Goal: Complete application form

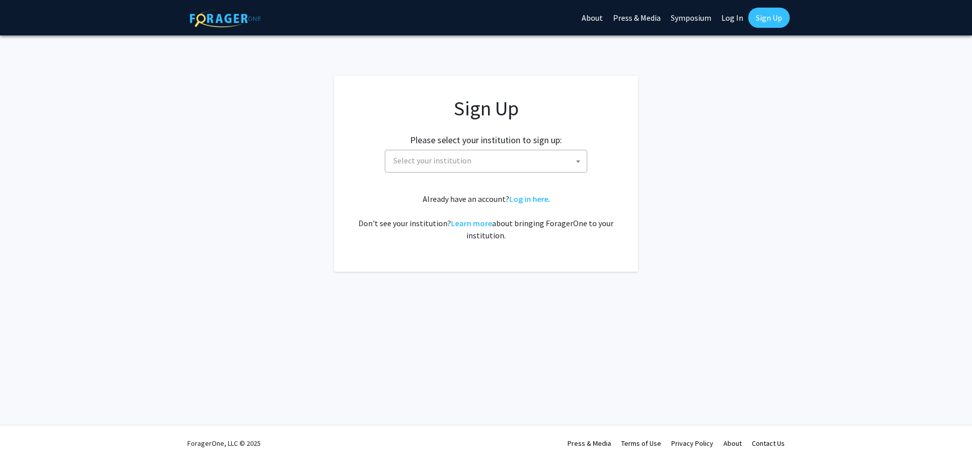
click at [506, 161] on span "Select your institution" at bounding box center [487, 160] width 197 height 21
click at [493, 154] on span "Select your institution" at bounding box center [487, 160] width 197 height 21
click at [492, 160] on span "Select your institution" at bounding box center [487, 160] width 197 height 21
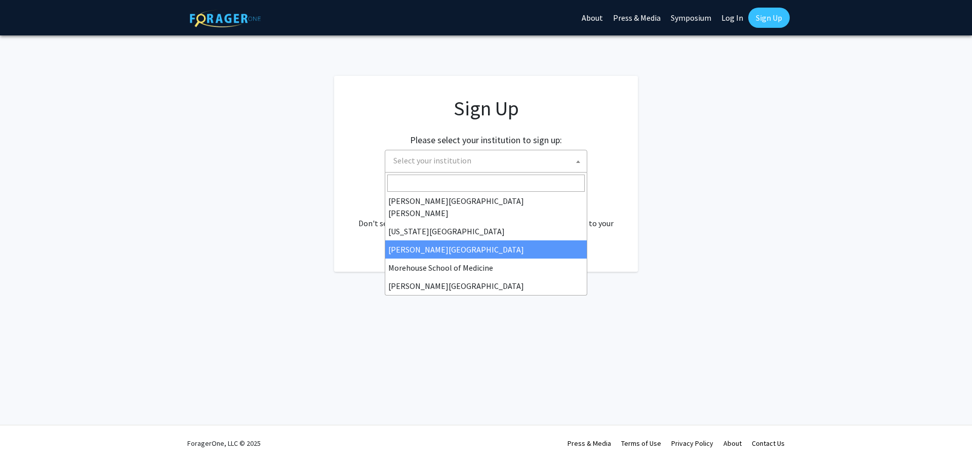
scroll to position [152, 0]
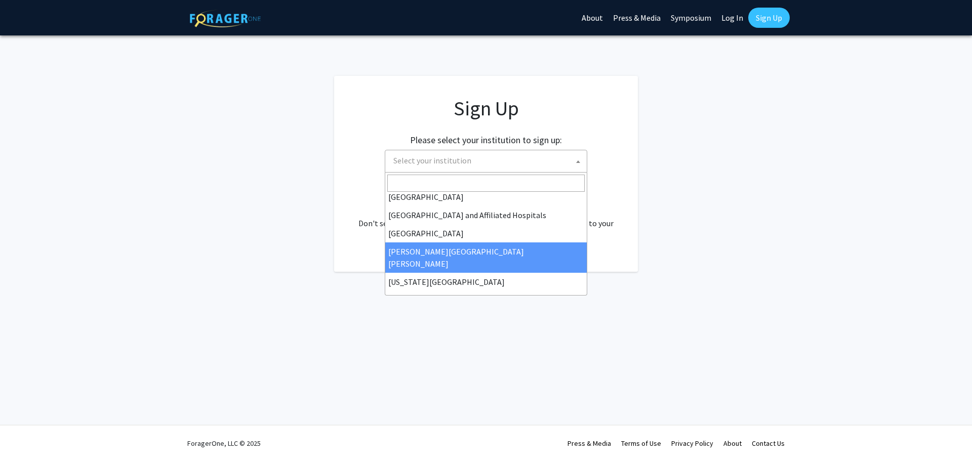
select select "1"
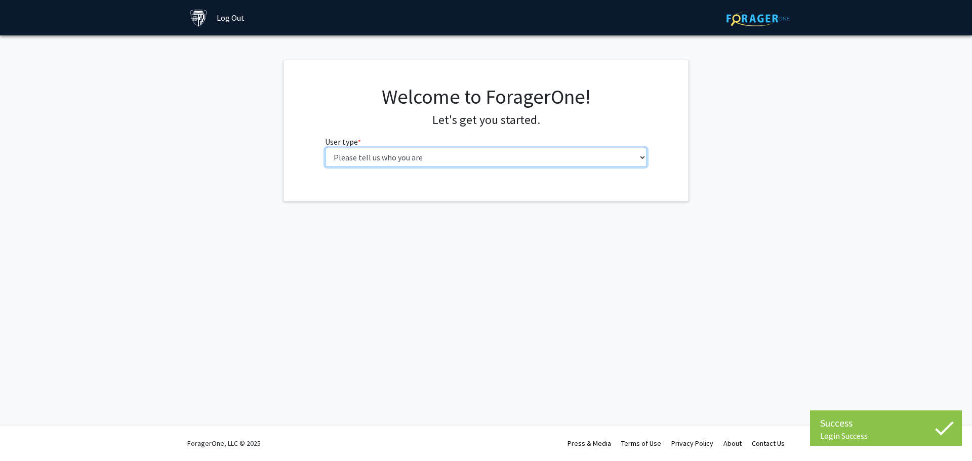
click at [491, 165] on select "Please tell us who you are Undergraduate Student Master's Student Doctoral Cand…" at bounding box center [486, 157] width 322 height 19
select select "2: masters"
click at [325, 148] on select "Please tell us who you are Undergraduate Student Master's Student Doctoral Cand…" at bounding box center [486, 157] width 322 height 19
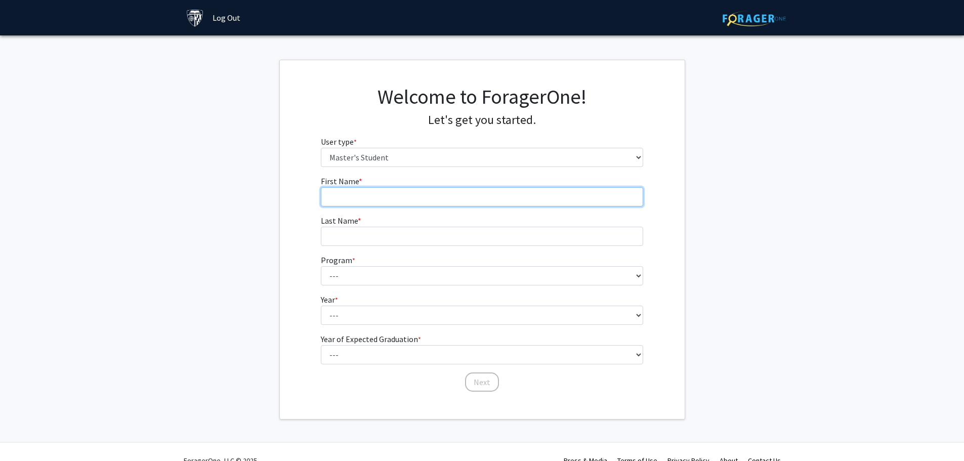
click at [362, 191] on input "First Name * required" at bounding box center [482, 196] width 322 height 19
type input "Taylor"
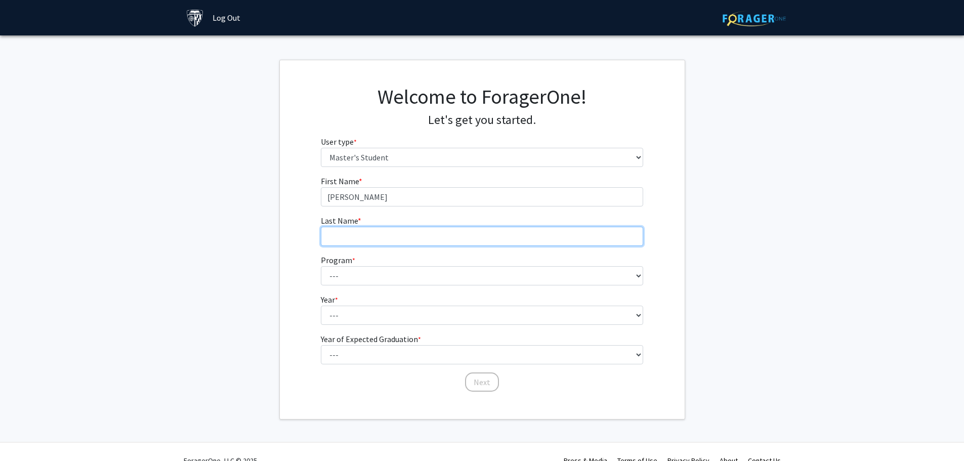
click at [396, 232] on input "Last Name * required" at bounding box center [482, 236] width 322 height 19
type input "Comer"
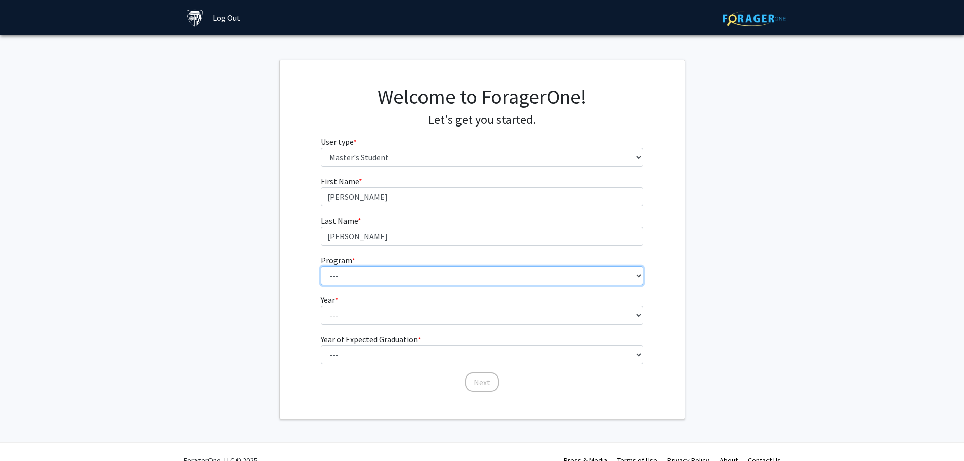
click at [391, 266] on select "--- Anatomy Education Applied and Computational Mathematics Applied Biomedical …" at bounding box center [482, 275] width 322 height 19
select select "115: 115"
click at [321, 266] on select "--- Anatomy Education Applied and Computational Mathematics Applied Biomedical …" at bounding box center [482, 275] width 322 height 19
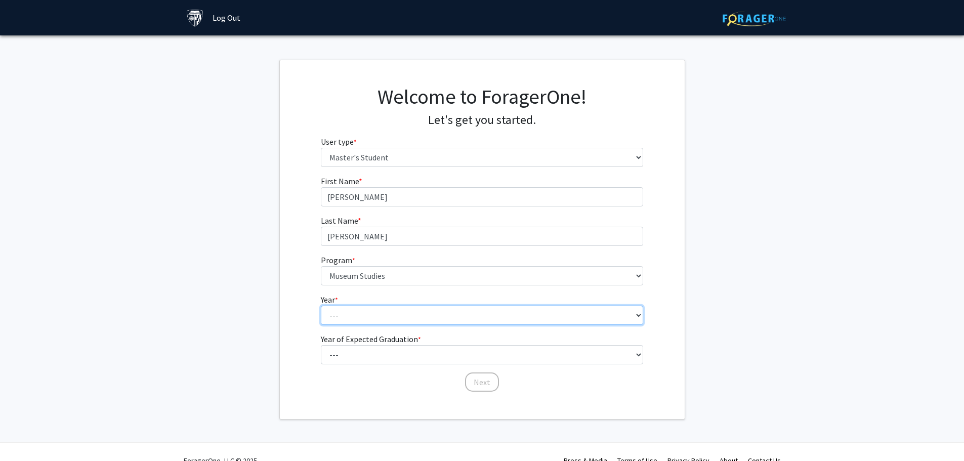
click at [362, 307] on select "--- First Year Second Year" at bounding box center [482, 315] width 322 height 19
select select "1: first_year"
click at [321, 306] on select "--- First Year Second Year" at bounding box center [482, 315] width 322 height 19
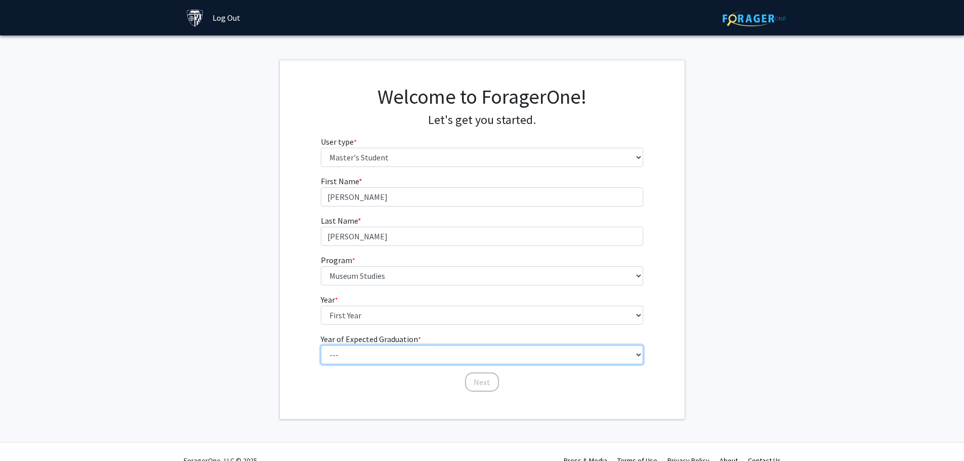
click at [372, 350] on select "--- 2025 2026 2027 2028 2029 2030 2031 2032 2033 2034" at bounding box center [482, 354] width 322 height 19
select select "3: 2027"
click at [321, 345] on select "--- 2025 2026 2027 2028 2029 2030 2031 2032 2033 2034" at bounding box center [482, 354] width 322 height 19
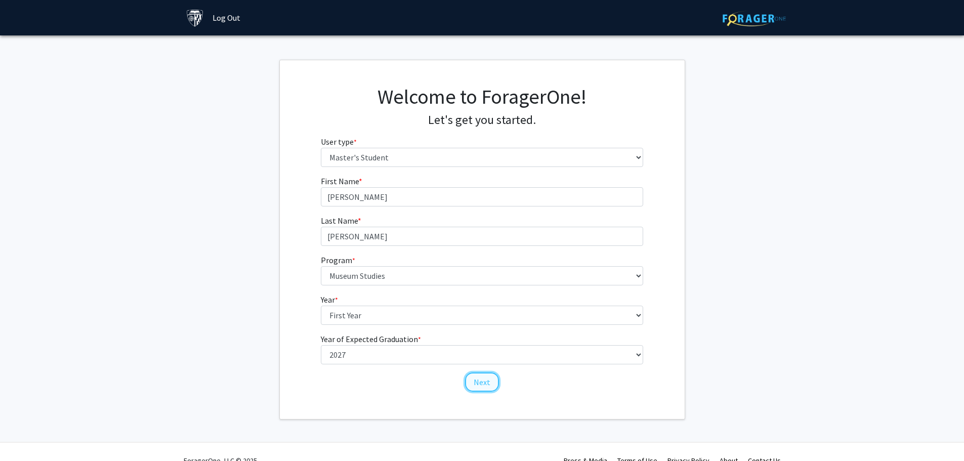
click at [478, 383] on button "Next" at bounding box center [482, 382] width 34 height 19
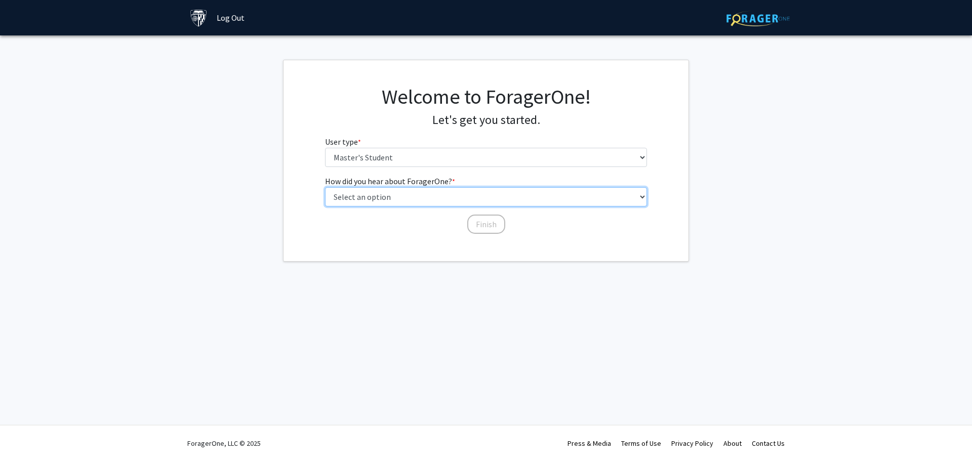
drag, startPoint x: 427, startPoint y: 200, endPoint x: 428, endPoint y: 205, distance: 5.1
click at [427, 200] on select "Select an option Peer/student recommendation Faculty/staff recommendation Unive…" at bounding box center [486, 196] width 322 height 19
select select "3: university_website"
click at [325, 187] on select "Select an option Peer/student recommendation Faculty/staff recommendation Unive…" at bounding box center [486, 196] width 322 height 19
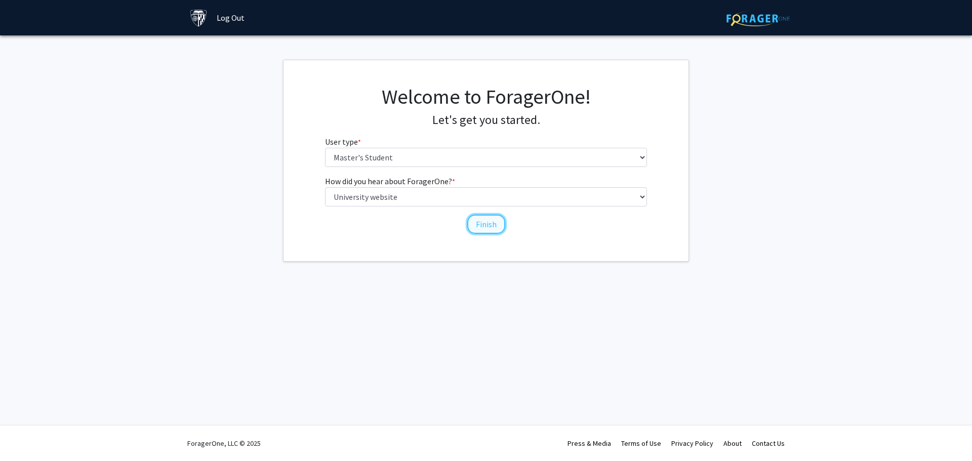
click at [483, 224] on button "Finish" at bounding box center [486, 224] width 38 height 19
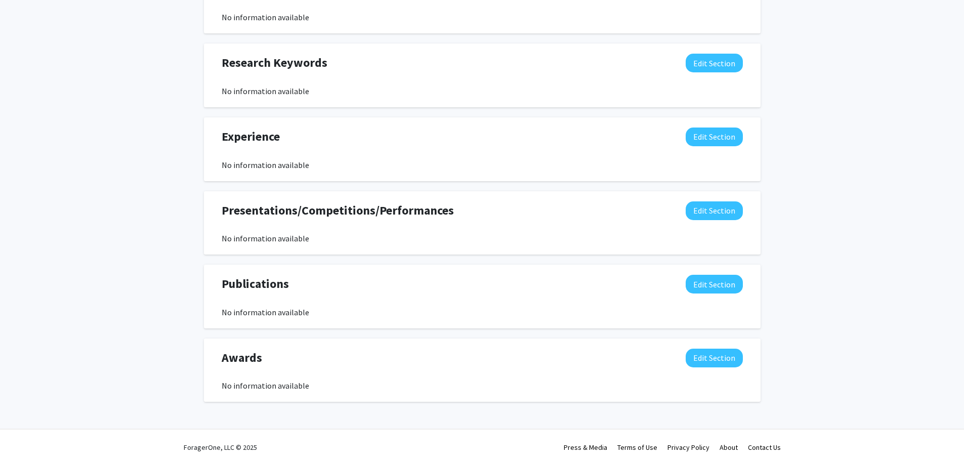
scroll to position [489, 0]
